Goal: Transaction & Acquisition: Purchase product/service

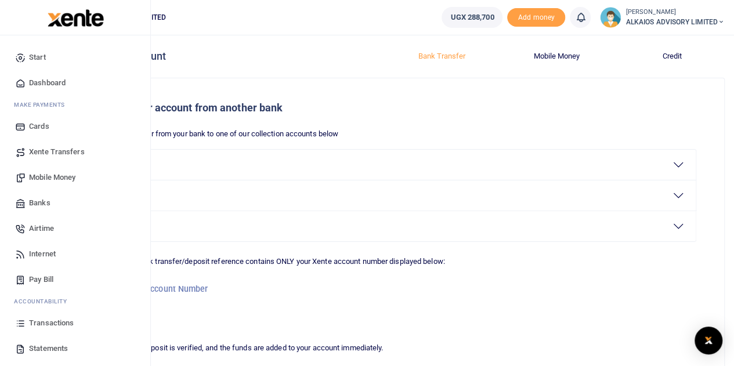
click at [47, 86] on span "Dashboard" at bounding box center [47, 83] width 37 height 12
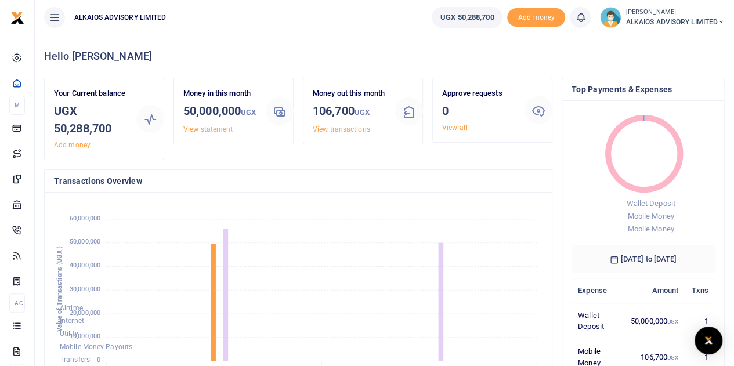
click at [685, 17] on span "ALKAIOS ADVISORY LIMITED" at bounding box center [675, 22] width 99 height 10
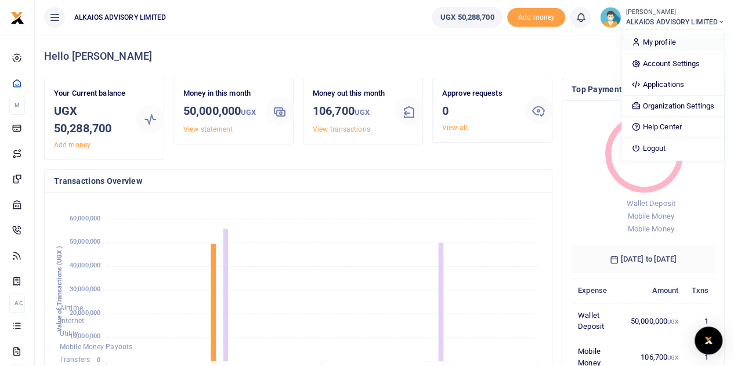
click at [661, 42] on link "My profile" at bounding box center [673, 42] width 102 height 16
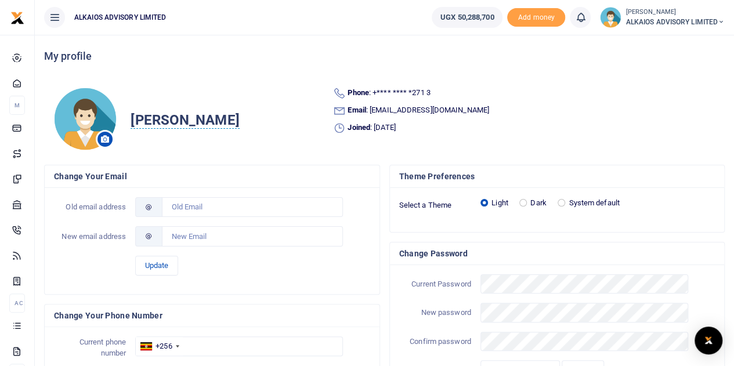
click at [660, 19] on span "ALKAIOS ADVISORY LIMITED" at bounding box center [675, 22] width 99 height 10
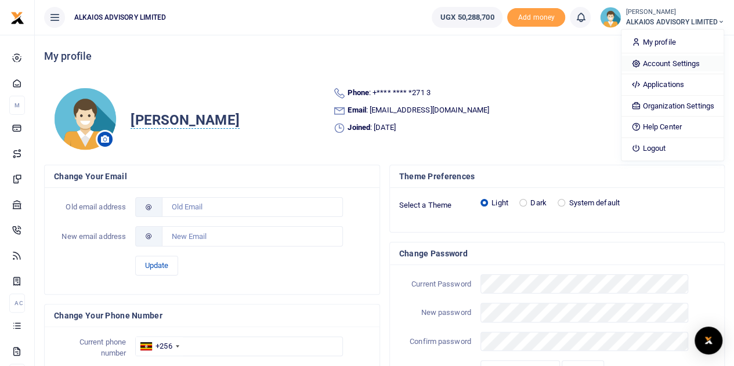
click at [667, 66] on link "Account Settings" at bounding box center [673, 64] width 102 height 16
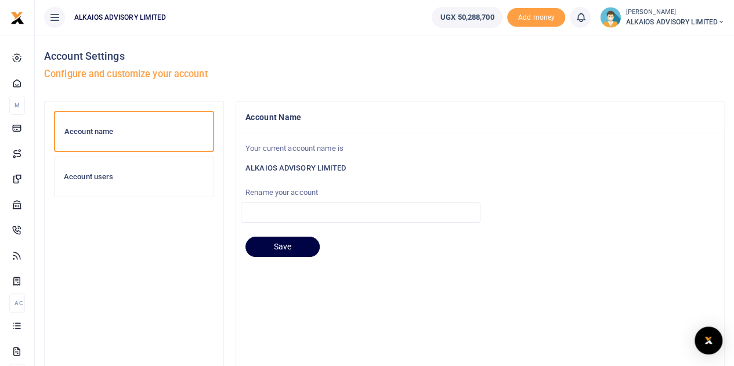
click at [86, 187] on div "Account users" at bounding box center [134, 176] width 159 height 39
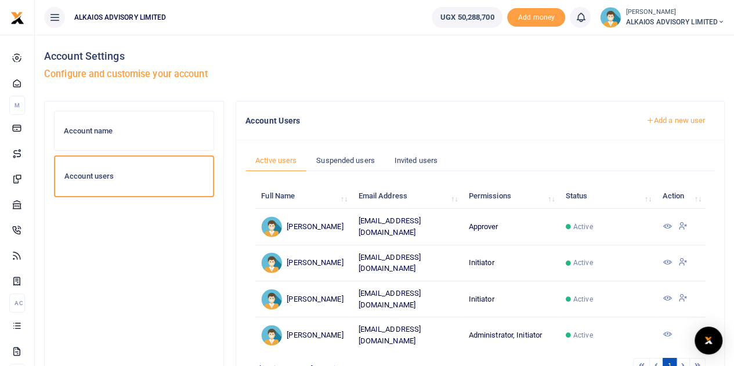
click at [116, 131] on h6 "Account name" at bounding box center [134, 131] width 140 height 9
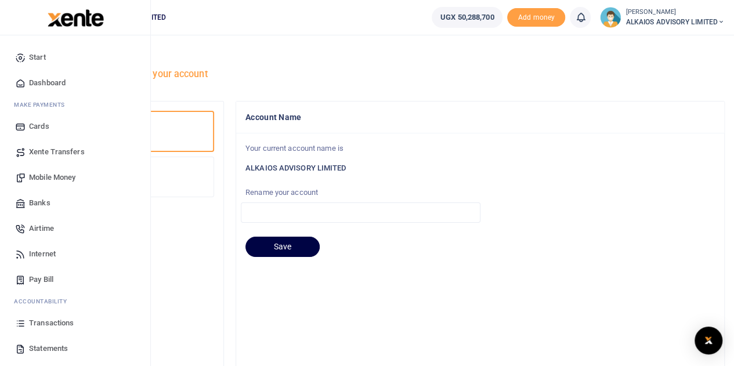
click at [42, 175] on span "Mobile Money" at bounding box center [52, 178] width 46 height 12
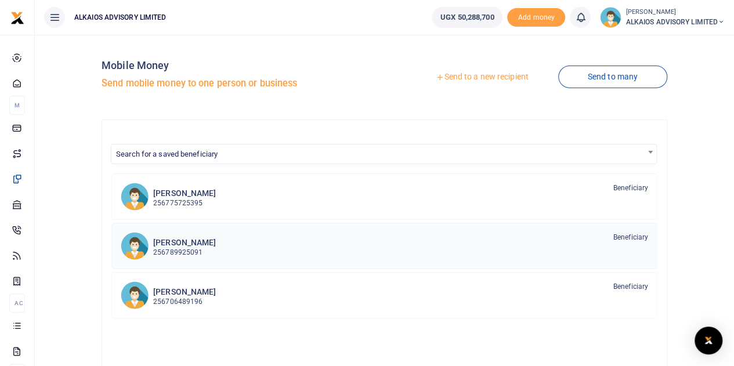
click at [216, 247] on p "256789925091" at bounding box center [184, 252] width 63 height 11
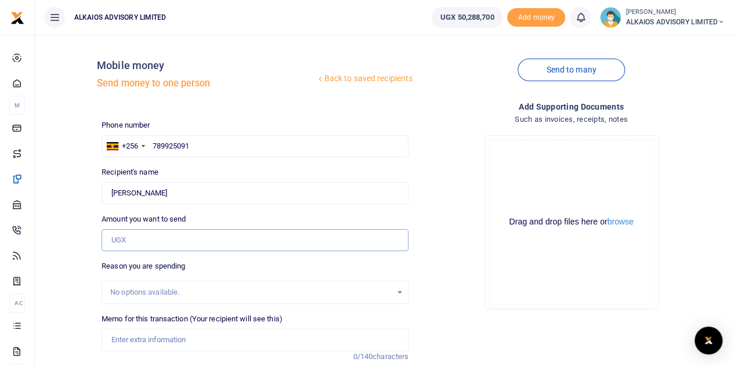
click at [167, 240] on input "Amount you want to send" at bounding box center [255, 240] width 307 height 22
type input "3,000,000"
click at [158, 300] on div "No options available." at bounding box center [255, 292] width 307 height 23
click at [157, 291] on div "No options available." at bounding box center [251, 293] width 282 height 12
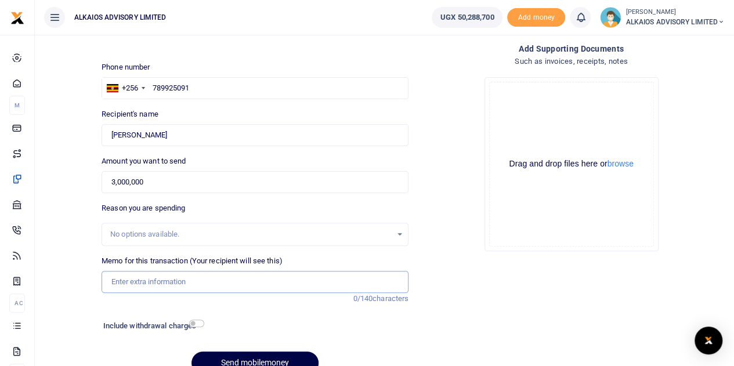
click at [173, 276] on input "Memo for this transaction (Your recipient will see this)" at bounding box center [255, 282] width 307 height 22
type input "Refundable Advance"
click at [197, 324] on input "checkbox" at bounding box center [196, 324] width 15 height 8
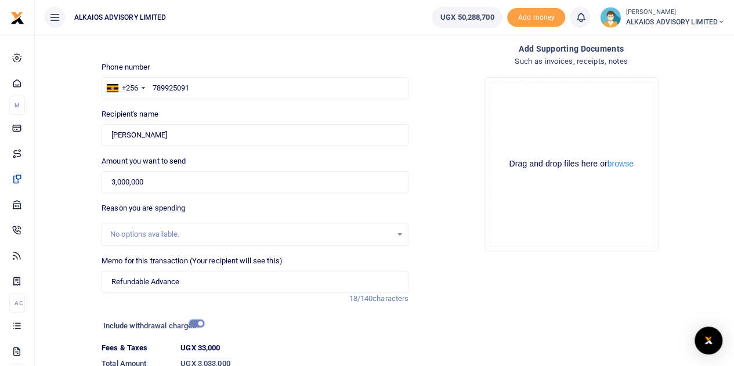
click at [197, 324] on input "checkbox" at bounding box center [196, 324] width 15 height 8
checkbox input "false"
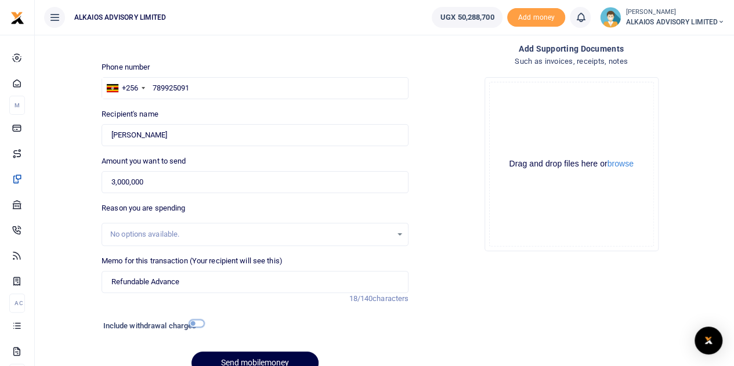
scroll to position [114, 0]
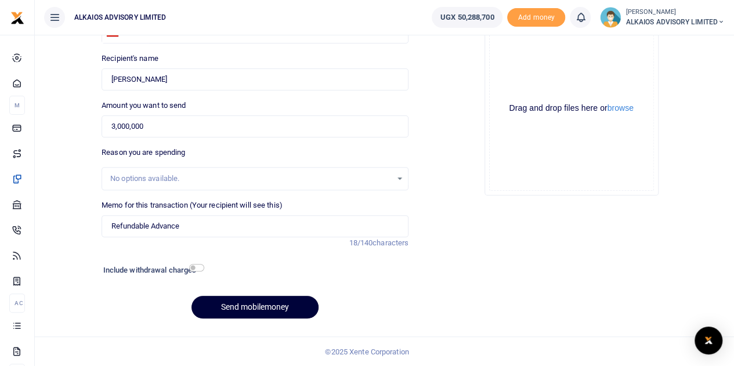
click at [274, 304] on button "Send mobilemoney" at bounding box center [255, 307] width 127 height 23
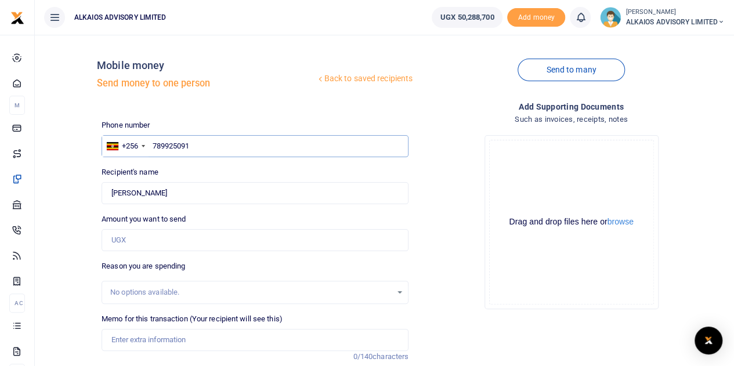
click at [212, 138] on input "789925091" at bounding box center [255, 146] width 307 height 22
type input "7"
paste input "0775725395"
type input "0775725395"
click at [158, 141] on input "0775725395" at bounding box center [255, 146] width 307 height 22
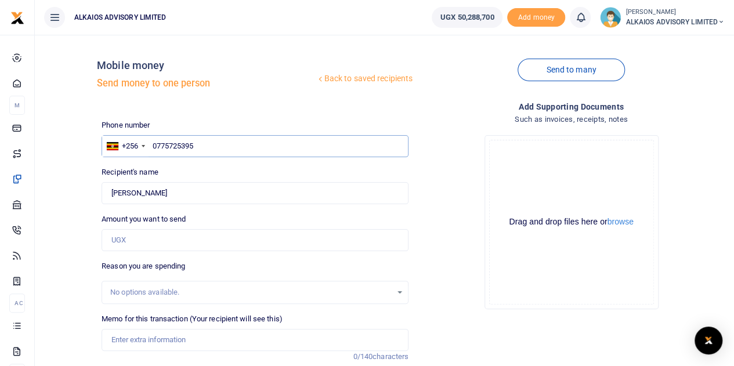
type input "[PERSON_NAME]"
click at [187, 197] on input "Found" at bounding box center [255, 193] width 307 height 22
click at [181, 249] on input "Amount you want to send" at bounding box center [255, 240] width 307 height 22
click at [163, 237] on input "Amount you want to send" at bounding box center [255, 240] width 307 height 22
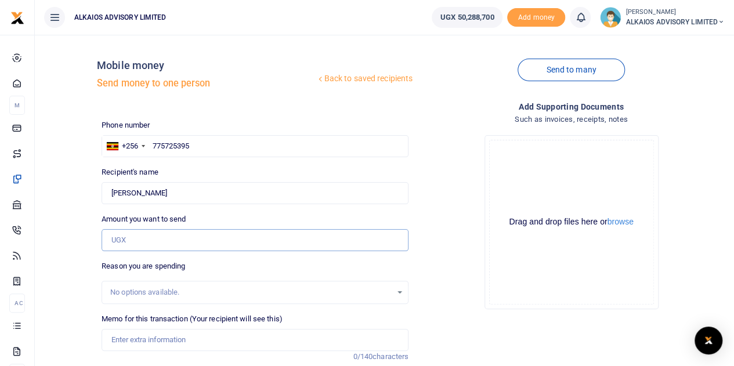
click at [163, 237] on input "Amount you want to send" at bounding box center [255, 240] width 307 height 22
click at [210, 147] on input "775725395" at bounding box center [255, 146] width 307 height 22
type input "77572539"
click at [192, 206] on div "Phone number +256 Uganda +256 77572539 Phone is required. Recipient's name Foun…" at bounding box center [255, 281] width 316 height 322
click at [182, 199] on input "Found" at bounding box center [255, 193] width 307 height 22
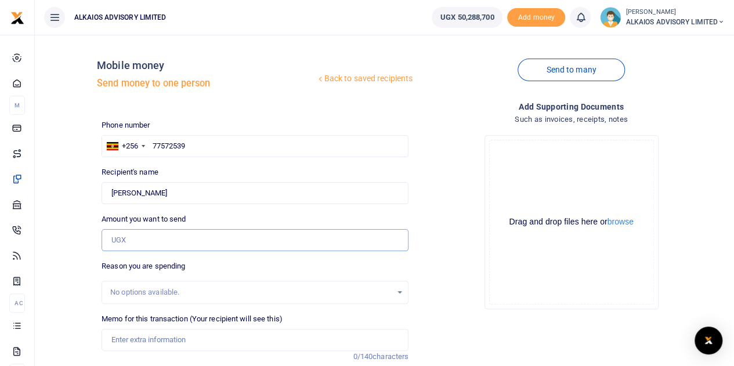
click at [176, 233] on input "Amount you want to send" at bounding box center [255, 240] width 307 height 22
click at [191, 148] on input "77572539" at bounding box center [255, 146] width 307 height 22
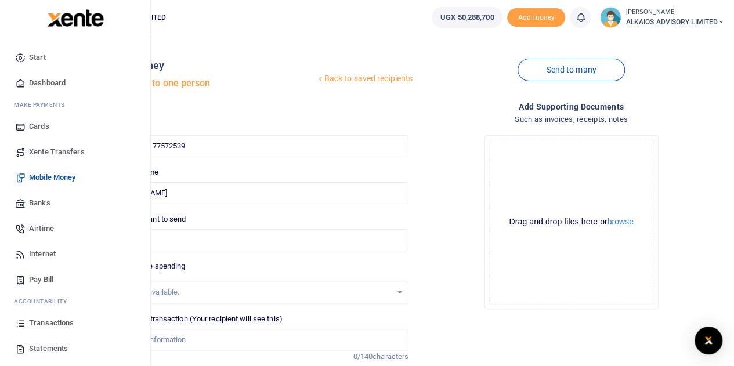
click at [56, 176] on span "Mobile Money" at bounding box center [52, 178] width 46 height 12
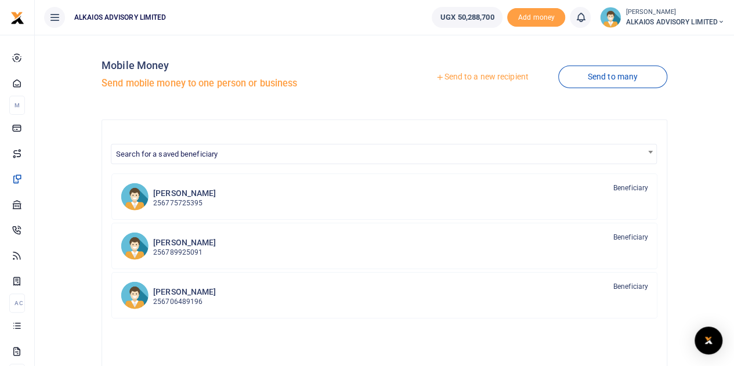
click at [483, 77] on link "Send to a new recipient" at bounding box center [481, 77] width 151 height 21
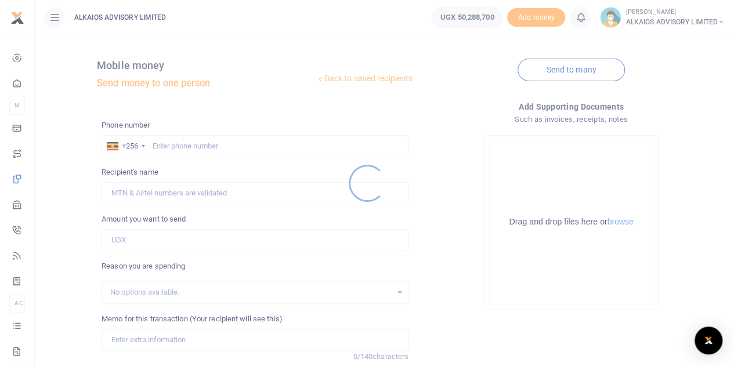
click at [175, 143] on div at bounding box center [367, 183] width 734 height 366
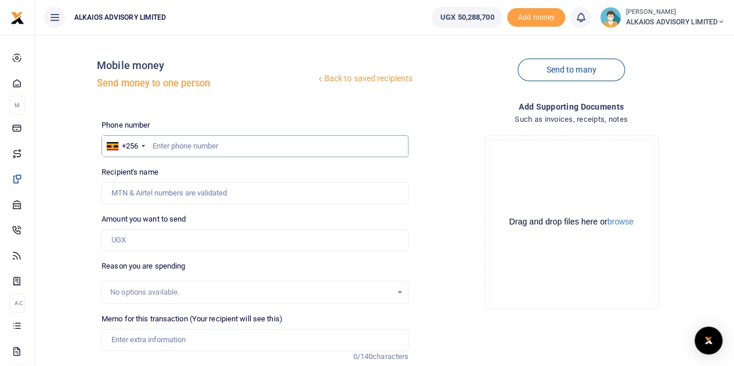
click at [175, 145] on input "text" at bounding box center [255, 146] width 307 height 22
paste input "0775725395"
type input "0775725395"
type input "Brenda Ayebare"
click at [158, 145] on input "0775725395" at bounding box center [255, 146] width 307 height 22
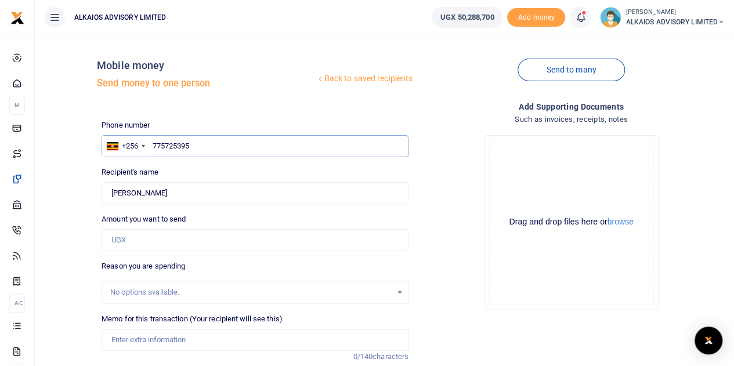
type input "775725395"
click at [174, 240] on input "Amount you want to send" at bounding box center [255, 240] width 307 height 22
click at [174, 239] on input "Amount you want to send" at bounding box center [255, 240] width 307 height 22
type input "5,000,000"
click at [130, 339] on input "Memo for this transaction (Your recipient will see this)" at bounding box center [255, 340] width 307 height 22
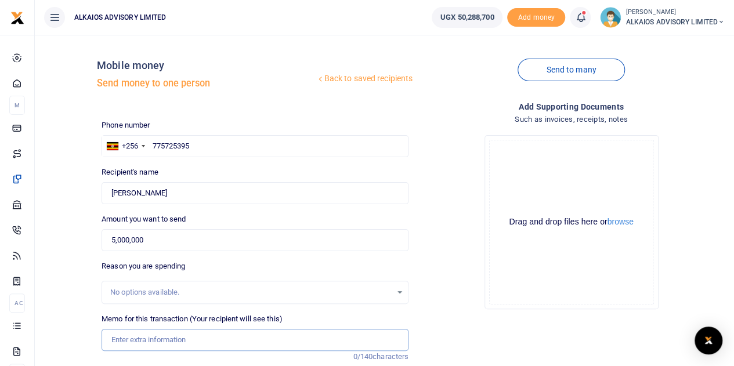
type input "Refundable Advance"
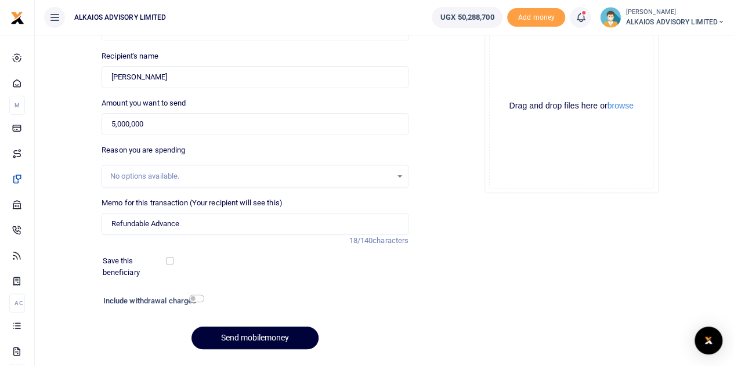
click at [246, 337] on button "Send mobilemoney" at bounding box center [255, 338] width 127 height 23
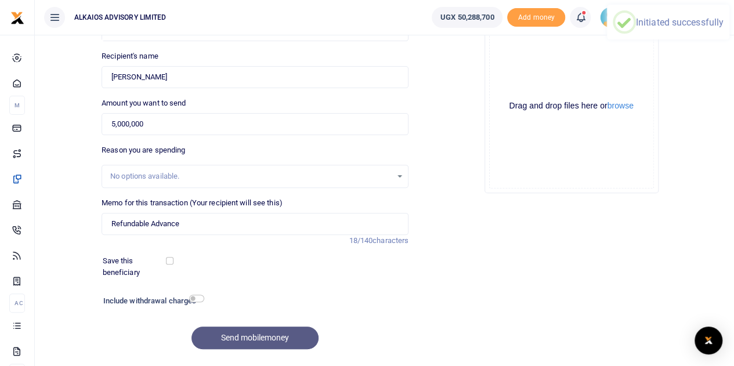
scroll to position [101, 0]
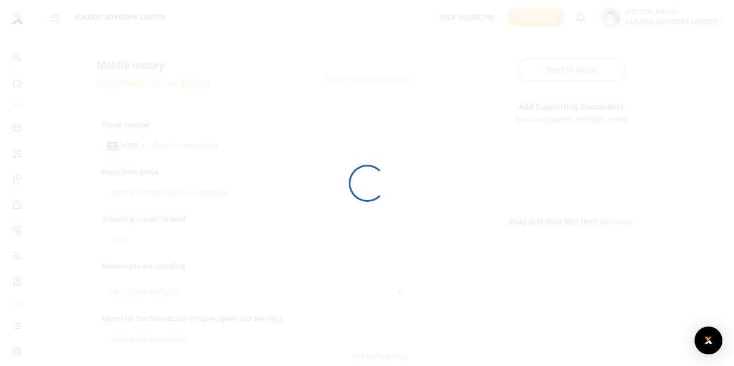
scroll to position [76, 0]
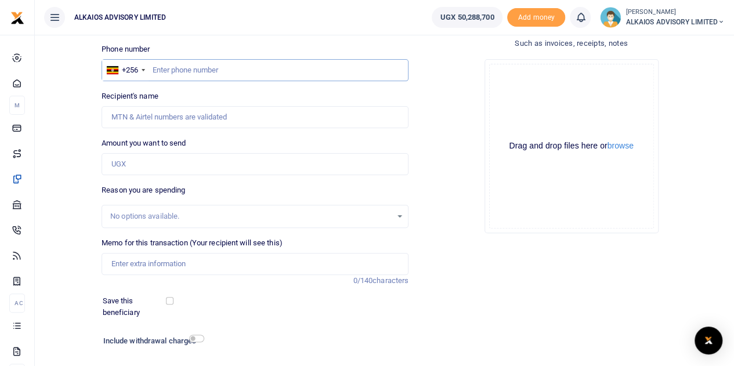
click at [181, 70] on input "text" at bounding box center [255, 70] width 307 height 22
paste input "0775725395"
type input "0775725395"
type input "[PERSON_NAME]"
click at [156, 69] on input "0775725395" at bounding box center [255, 70] width 307 height 22
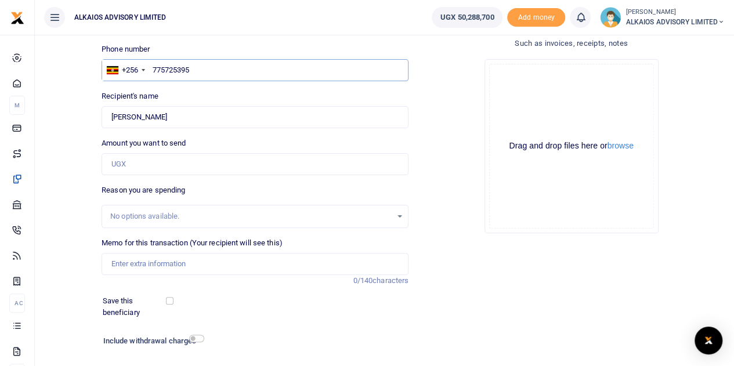
type input "775725395"
click at [160, 171] on input "Amount you want to send" at bounding box center [255, 164] width 307 height 22
type input "2,000,000"
click at [149, 265] on input "Memo for this transaction (Your recipient will see this)" at bounding box center [255, 264] width 307 height 22
type input "Refundable Advance"
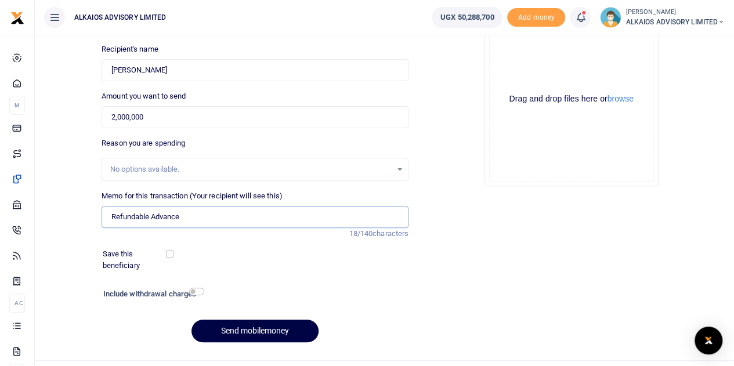
scroll to position [134, 0]
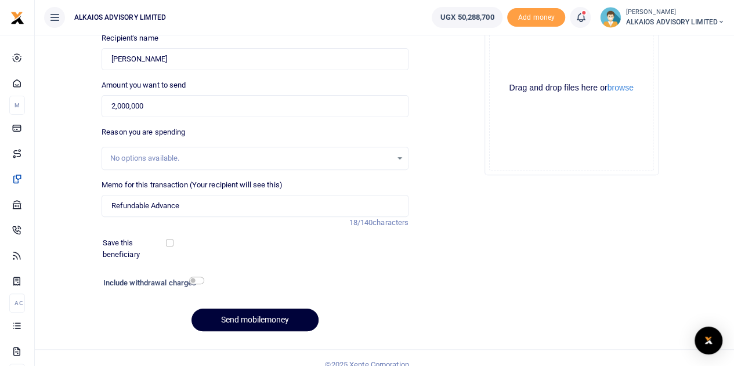
click at [248, 320] on button "Send mobilemoney" at bounding box center [255, 320] width 127 height 23
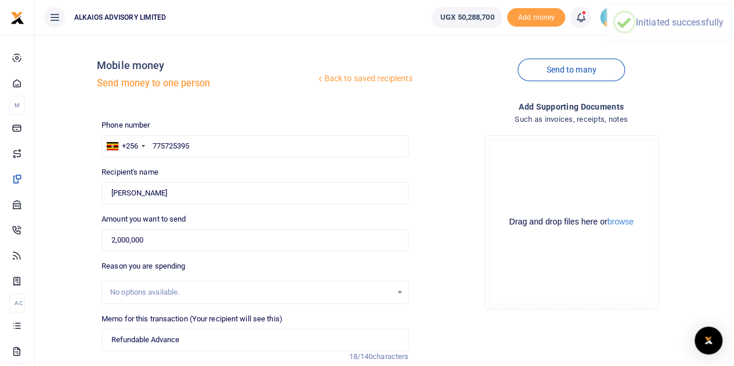
scroll to position [0, 0]
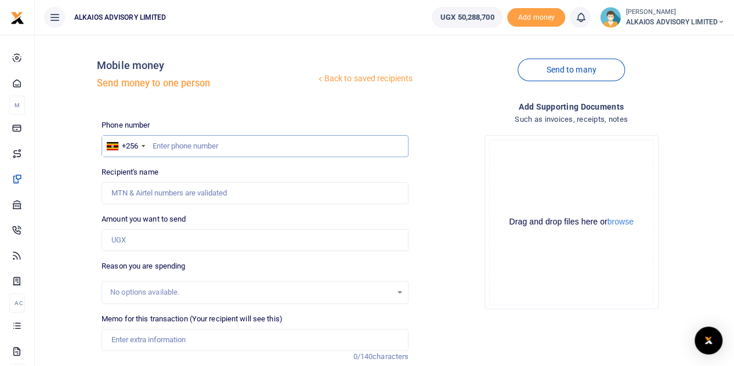
click at [187, 146] on input "text" at bounding box center [255, 146] width 307 height 22
type input "758047592"
type input "[PERSON_NAME]"
type input "758047592"
click at [152, 243] on input "Amount you want to send" at bounding box center [255, 240] width 307 height 22
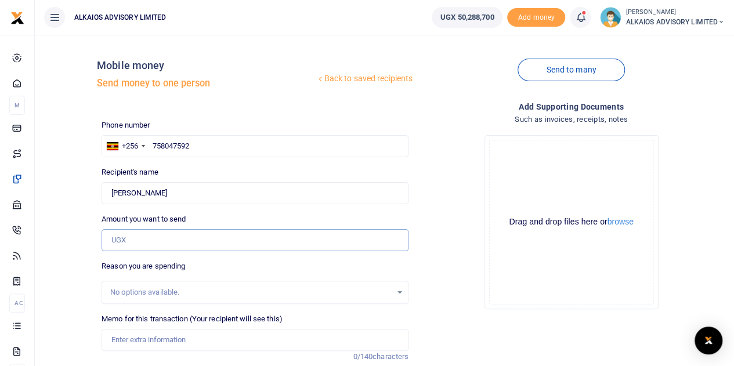
click at [152, 243] on input "Amount you want to send" at bounding box center [255, 240] width 307 height 22
type input "2,000,000"
click at [138, 341] on input "Memo for this transaction (Your recipient will see this)" at bounding box center [255, 340] width 307 height 22
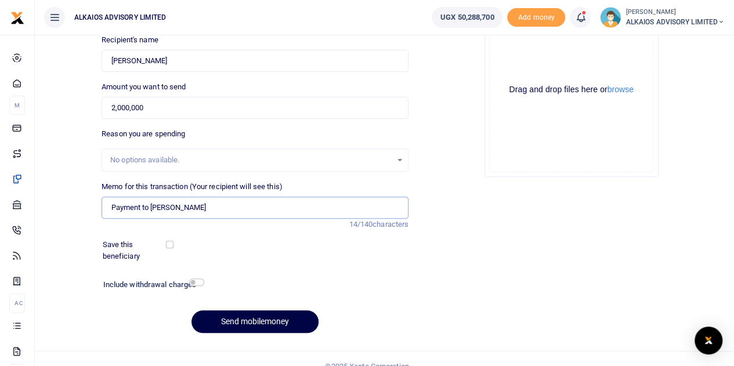
scroll to position [146, 0]
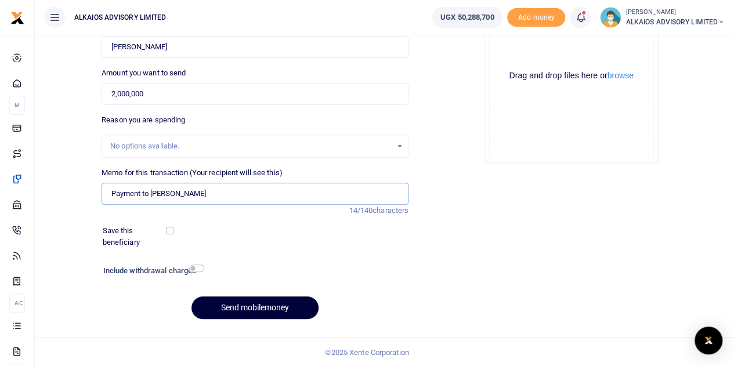
type input "Payment to Sam"
click at [248, 311] on button "Send mobilemoney" at bounding box center [255, 308] width 127 height 23
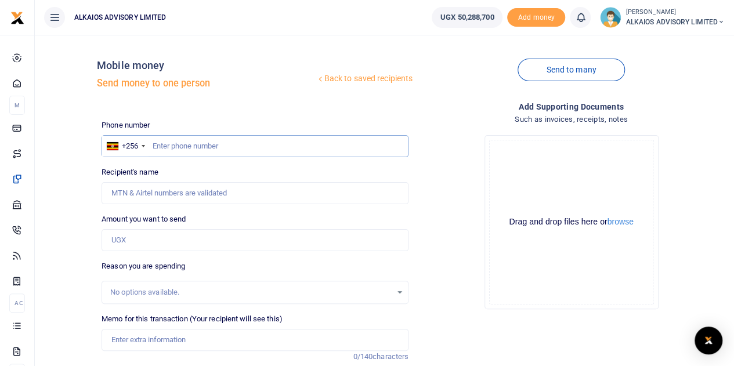
click at [167, 147] on input "text" at bounding box center [255, 146] width 307 height 22
type input "774229313"
type input "[PERSON_NAME]"
type input "774229313"
click at [143, 237] on input "Amount you want to send" at bounding box center [255, 240] width 307 height 22
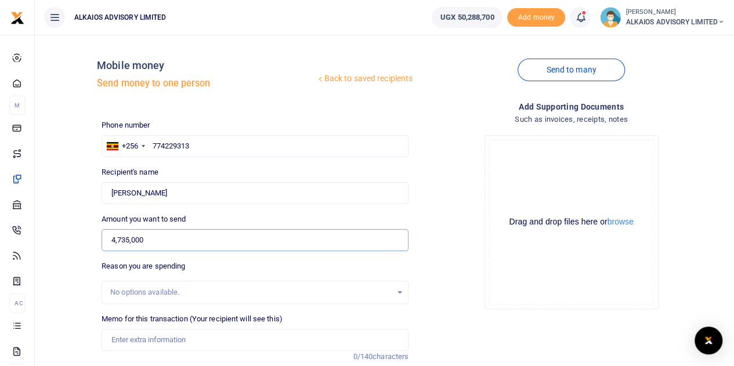
type input "4,735,000"
click at [149, 342] on input "Memo for this transaction (Your recipient will see this)" at bounding box center [255, 340] width 307 height 22
type input "Expenses refund"
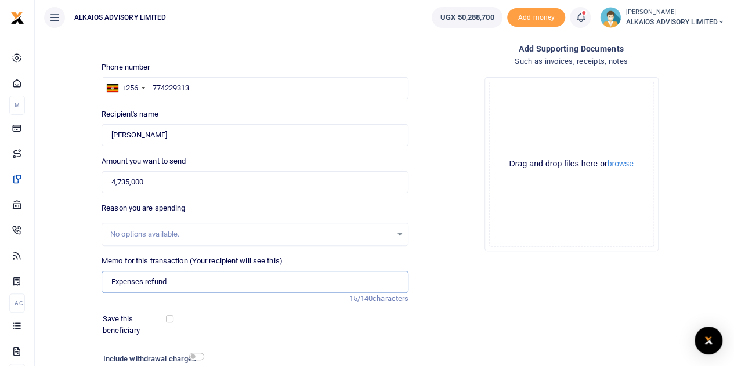
scroll to position [146, 0]
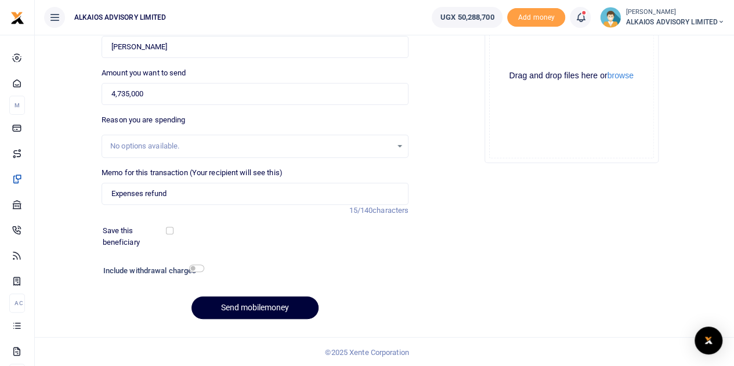
click at [272, 305] on button "Send mobilemoney" at bounding box center [255, 308] width 127 height 23
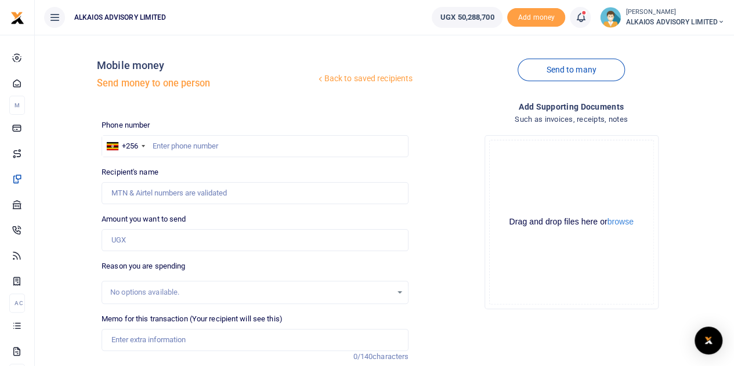
click at [587, 17] on span at bounding box center [587, 17] width 0 height 0
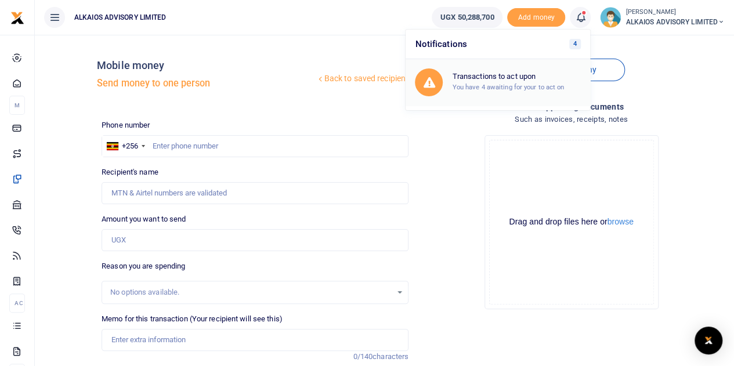
click at [505, 80] on h6 "Transactions to act upon" at bounding box center [516, 76] width 129 height 9
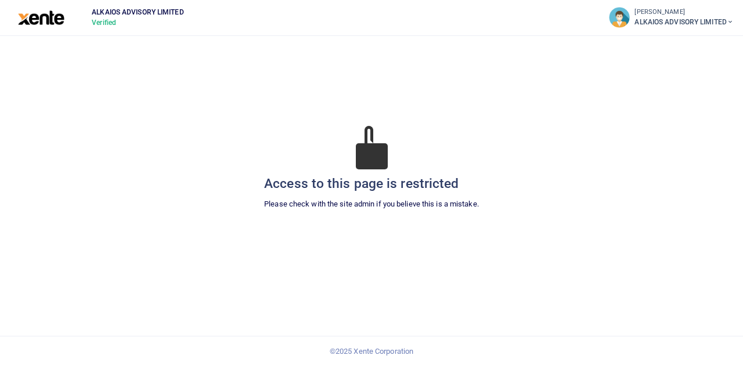
click at [683, 16] on small "[PERSON_NAME]" at bounding box center [683, 13] width 99 height 10
click at [607, 106] on link "Logout" at bounding box center [654, 112] width 164 height 16
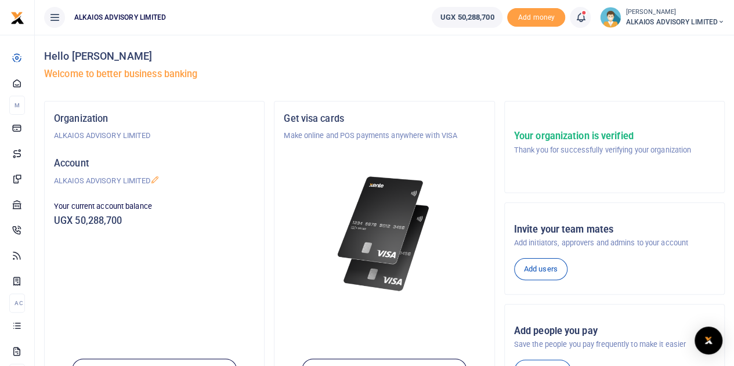
click at [719, 19] on icon at bounding box center [721, 22] width 7 height 8
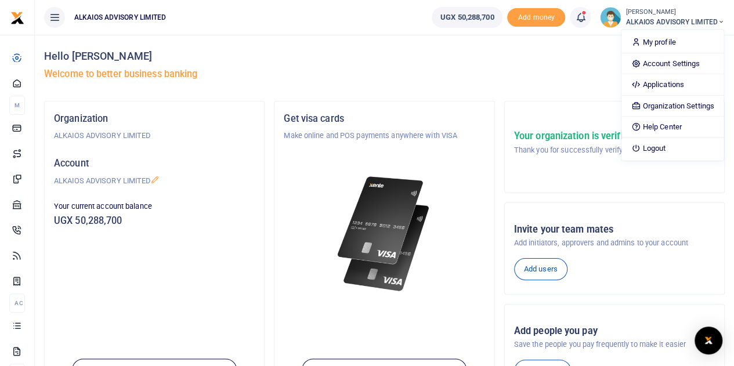
click at [542, 64] on div "Hello [PERSON_NAME] Welcome to better business banking" at bounding box center [384, 68] width 681 height 66
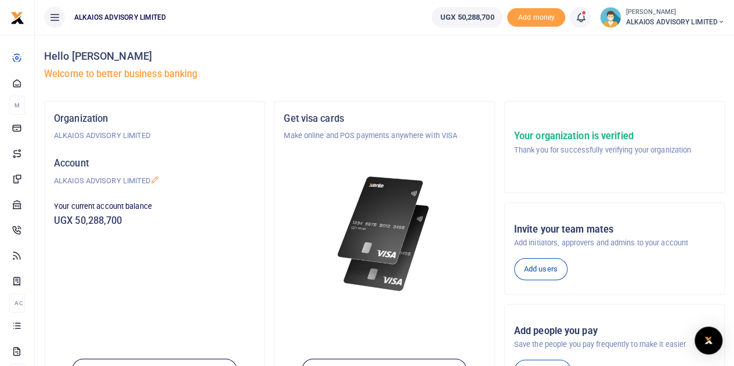
click at [576, 17] on icon at bounding box center [581, 17] width 12 height 13
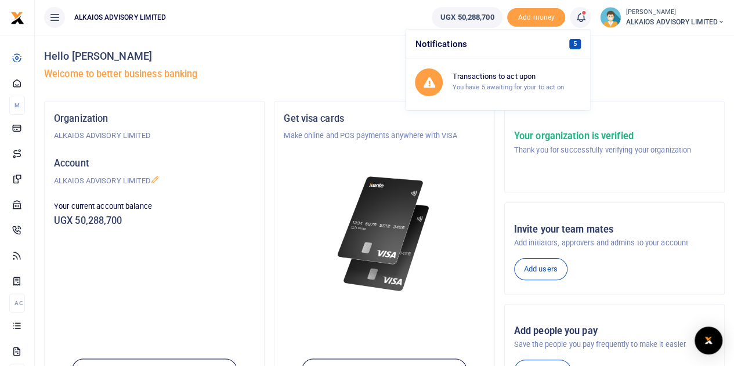
click at [572, 44] on span "5" at bounding box center [575, 44] width 12 height 10
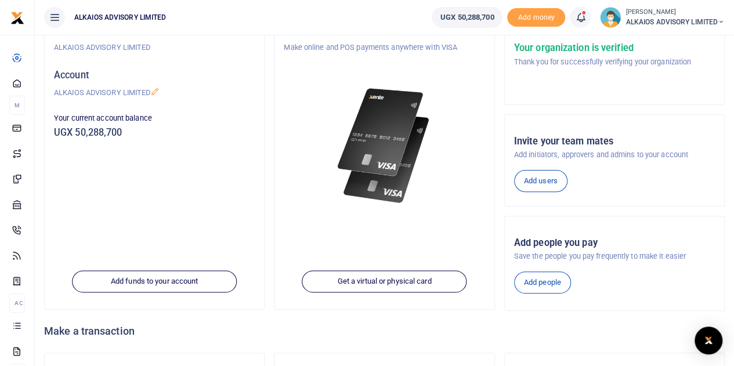
scroll to position [174, 0]
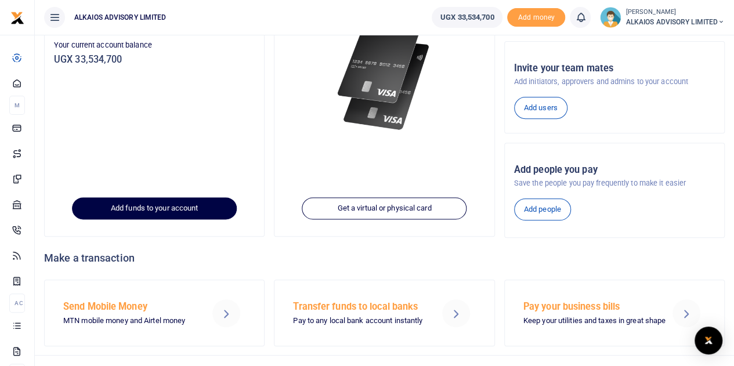
scroll to position [178, 0]
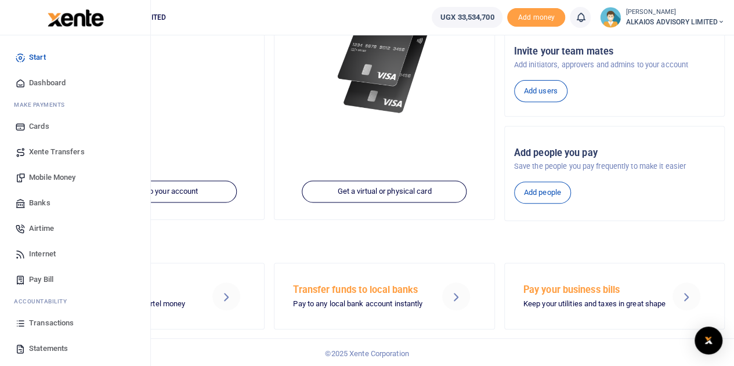
click at [62, 318] on span "Transactions" at bounding box center [51, 324] width 45 height 12
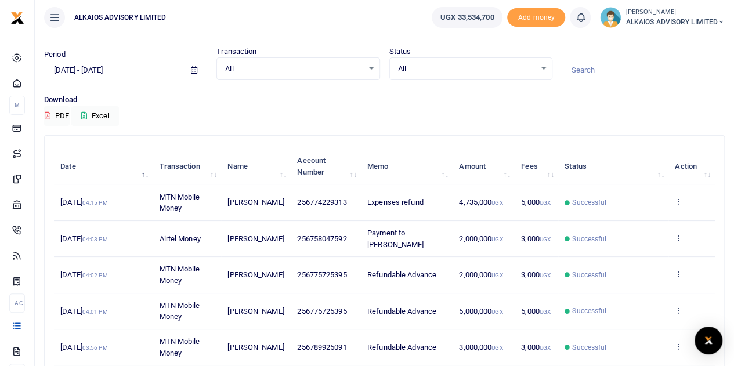
scroll to position [58, 0]
